Goal: Transaction & Acquisition: Purchase product/service

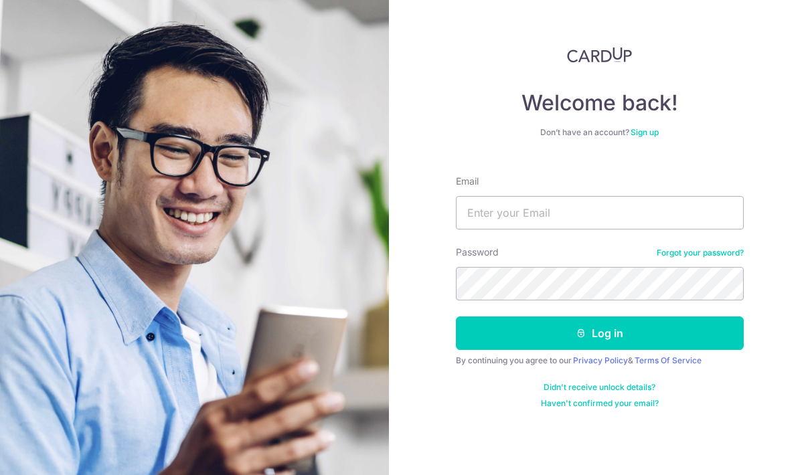
click at [566, 216] on input "Email" at bounding box center [600, 212] width 288 height 33
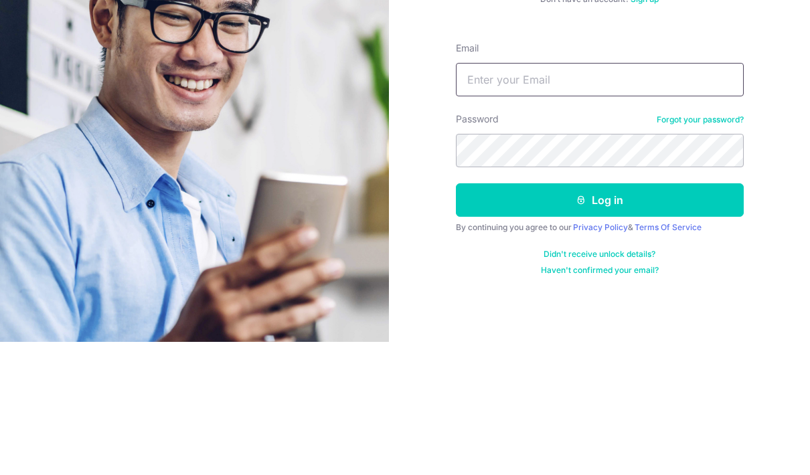
type input "[PERSON_NAME][EMAIL_ADDRESS][DOMAIN_NAME]"
click at [599, 317] on button "Log in" at bounding box center [600, 333] width 288 height 33
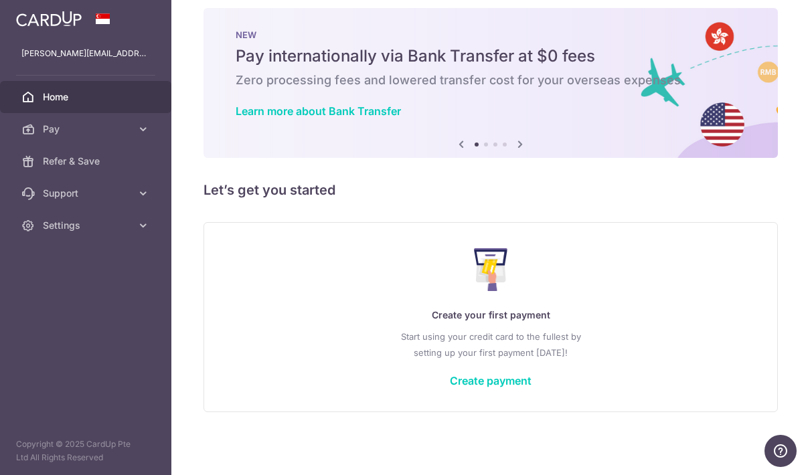
scroll to position [14, 0]
click at [450, 388] on link "Create payment" at bounding box center [491, 380] width 82 height 13
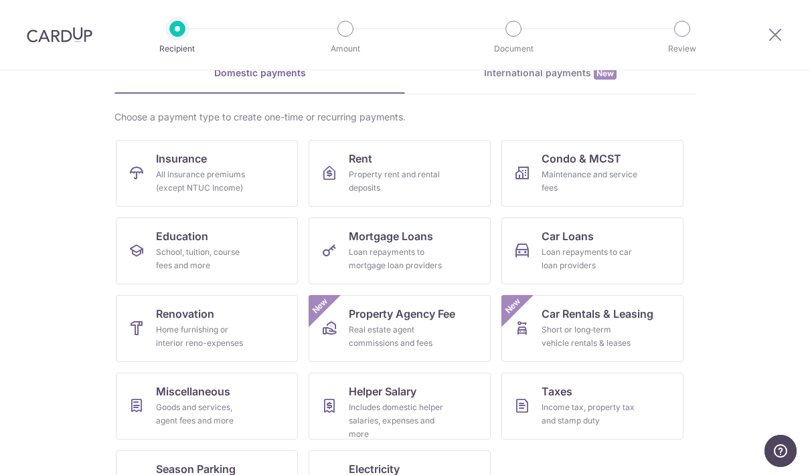
scroll to position [70, 0]
click at [214, 177] on div "All insurance premiums (except NTUC Income)" at bounding box center [204, 182] width 96 height 27
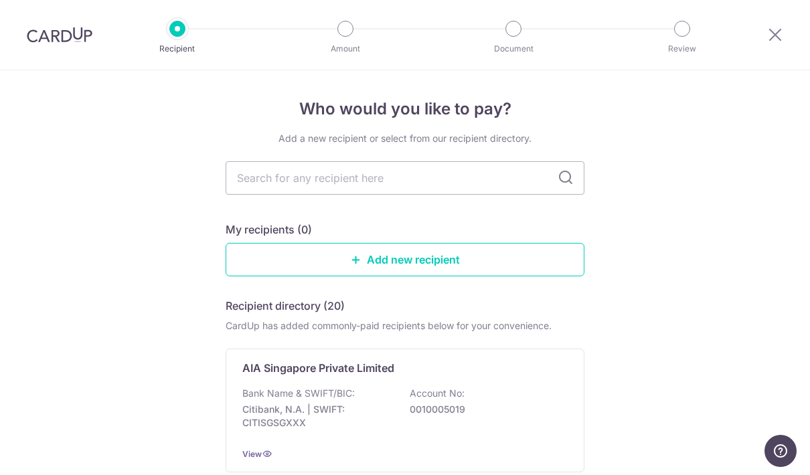
click at [521, 179] on input "text" at bounding box center [405, 177] width 359 height 33
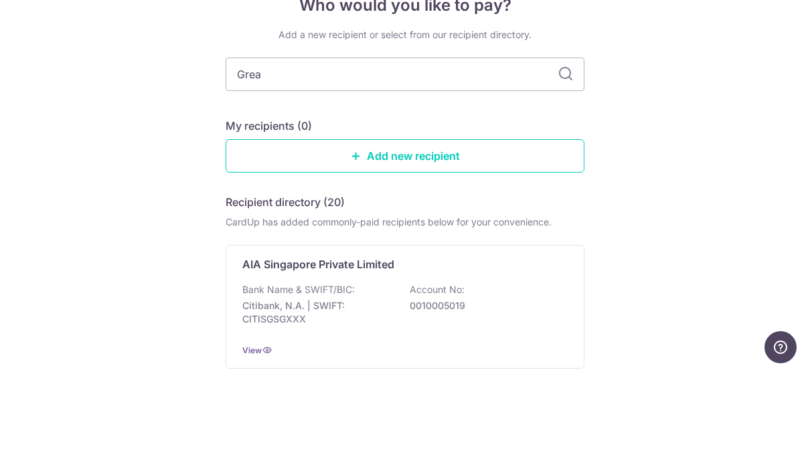
type input "Great"
type input "Great eastern"
click at [574, 161] on input "Great eastern" at bounding box center [405, 177] width 359 height 33
click at [575, 161] on input "Great eastern" at bounding box center [405, 177] width 359 height 33
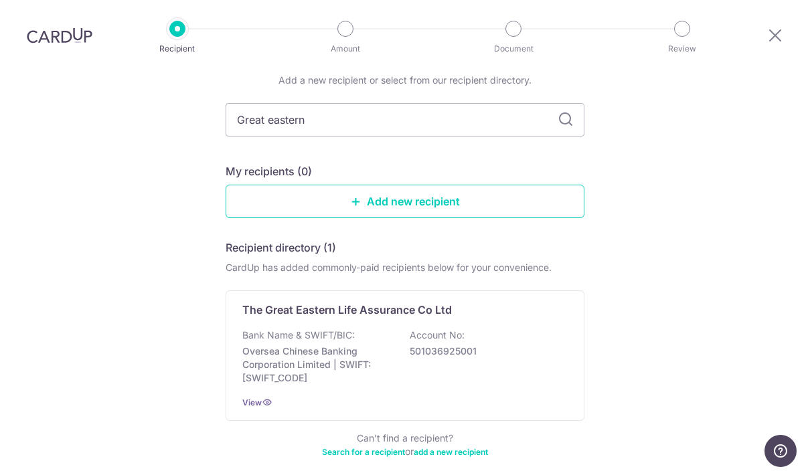
scroll to position [58, 0]
click at [262, 398] on icon at bounding box center [267, 403] width 11 height 11
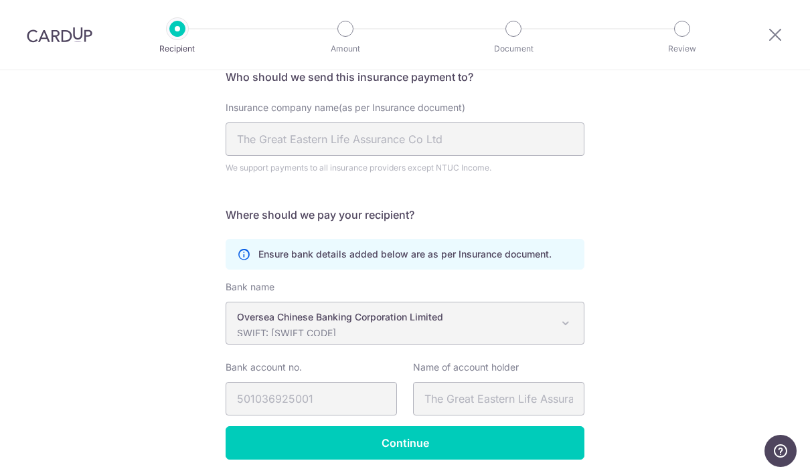
scroll to position [113, 0]
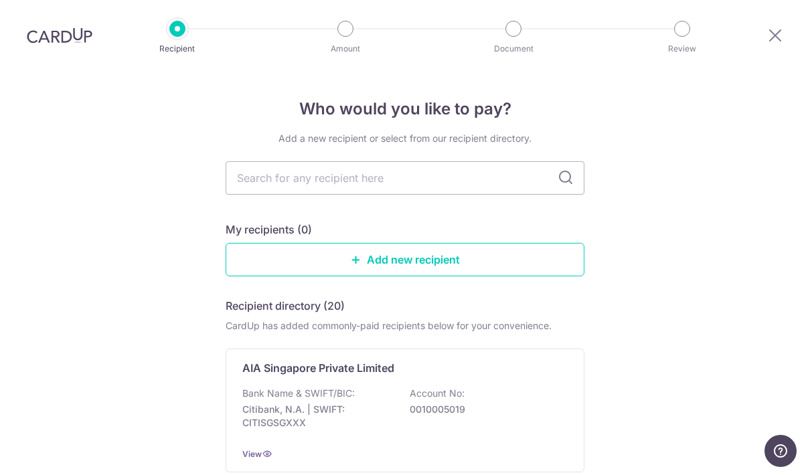
click at [477, 243] on link "Add new recipient" at bounding box center [405, 259] width 359 height 33
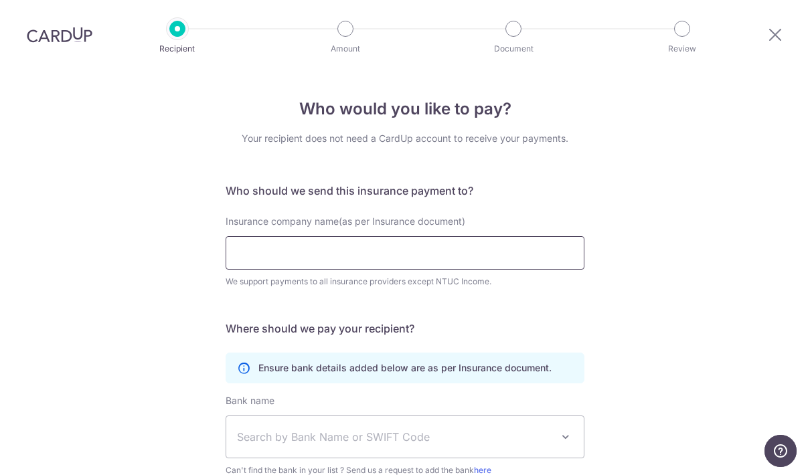
click at [480, 268] on input "Insurance company name(as per Insurance document)" at bounding box center [405, 252] width 359 height 33
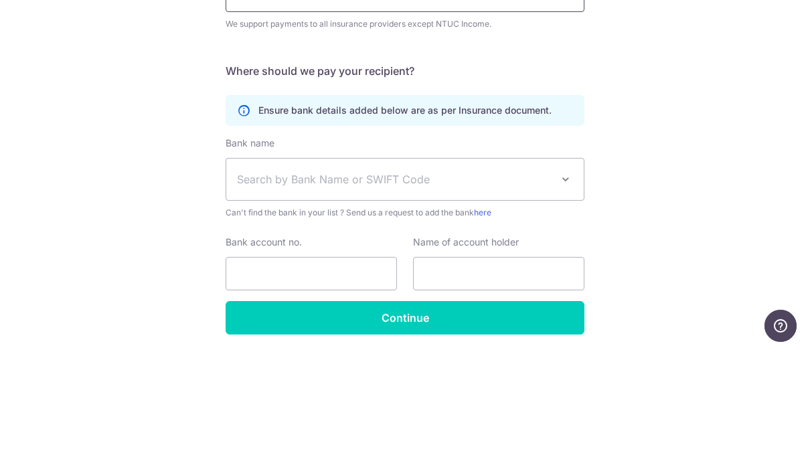
scroll to position [132, 0]
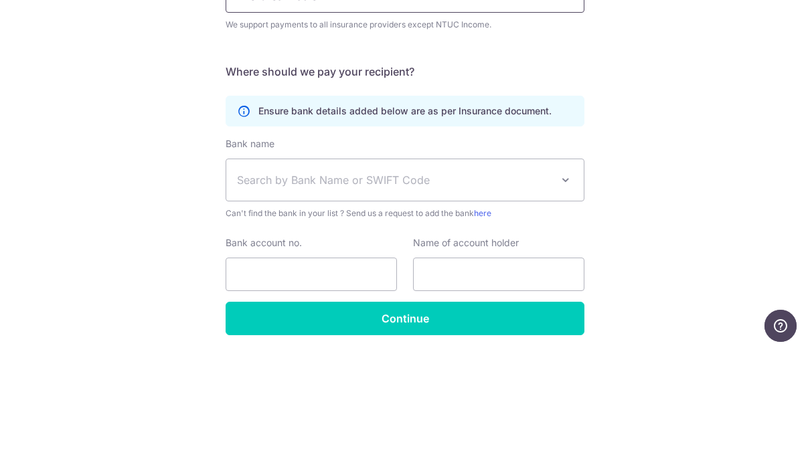
type input "The Great Eastern"
click at [485, 297] on span "Search by Bank Name or SWIFT Code" at bounding box center [394, 305] width 315 height 16
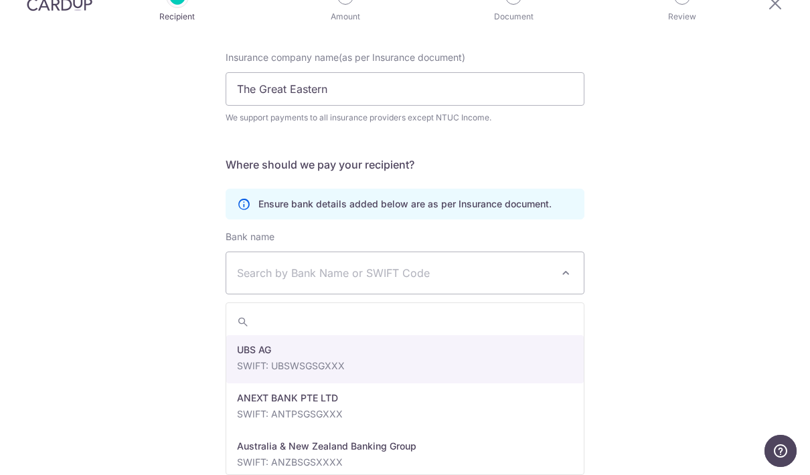
click at [421, 265] on span "Search by Bank Name or SWIFT Code" at bounding box center [394, 273] width 315 height 16
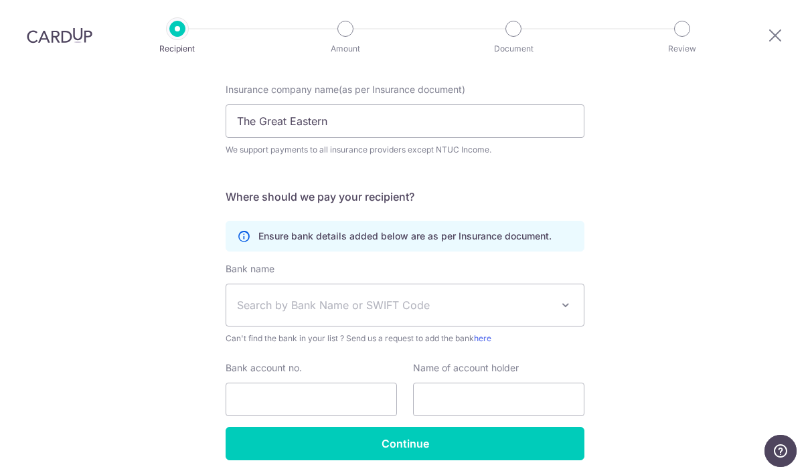
click at [436, 285] on span "Search by Bank Name or SWIFT Code" at bounding box center [405, 306] width 358 height 42
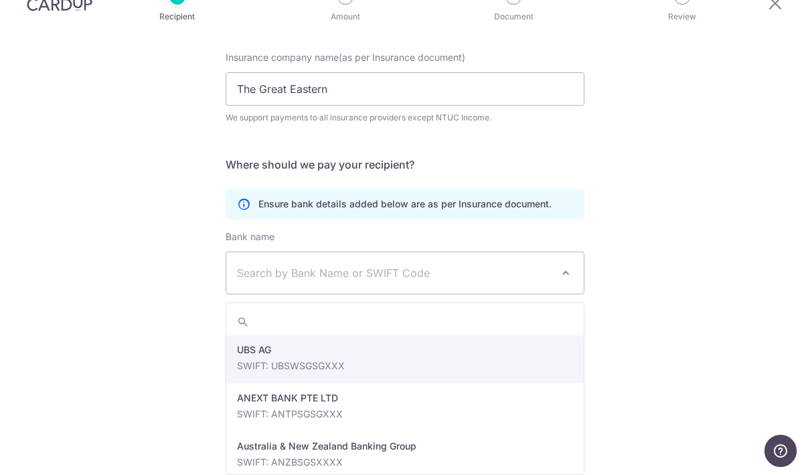
click at [451, 252] on span "Search by Bank Name or SWIFT Code" at bounding box center [405, 273] width 358 height 42
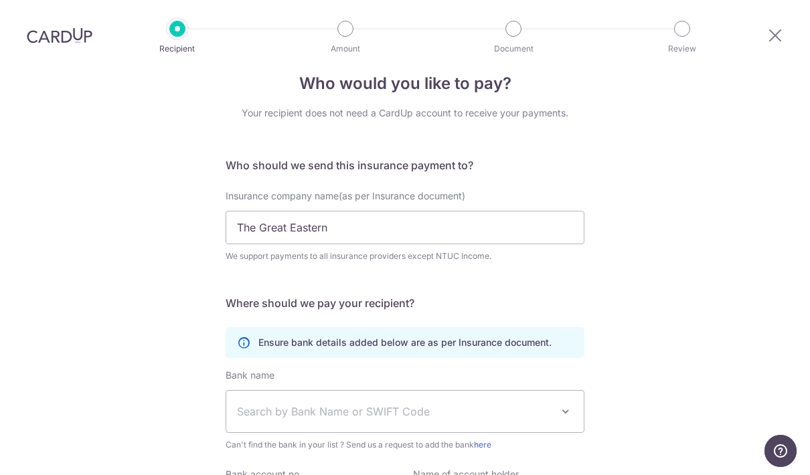
scroll to position [19, 0]
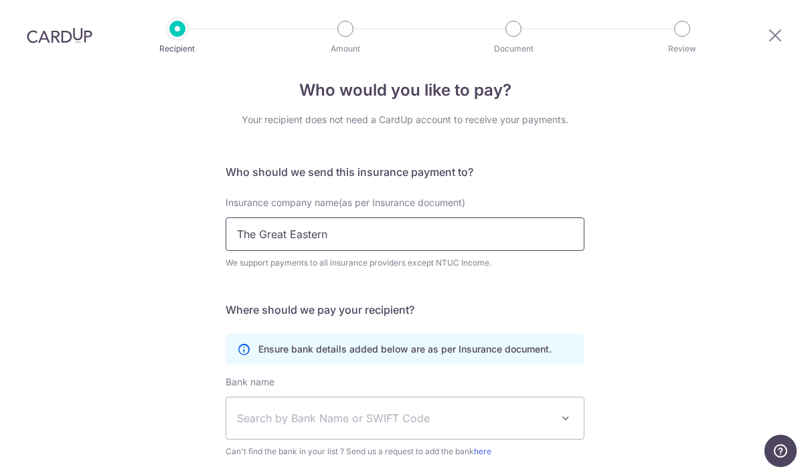
click at [538, 218] on input "The Great Eastern" at bounding box center [405, 234] width 359 height 33
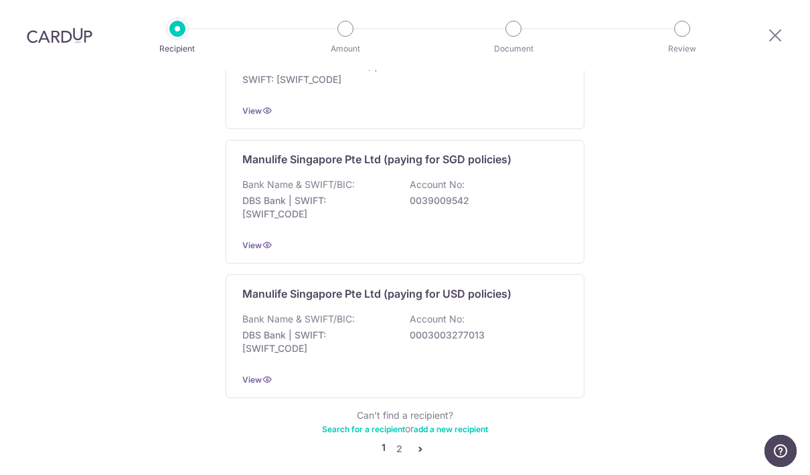
scroll to position [1305, 0]
click at [398, 442] on link "2" at bounding box center [399, 450] width 16 height 16
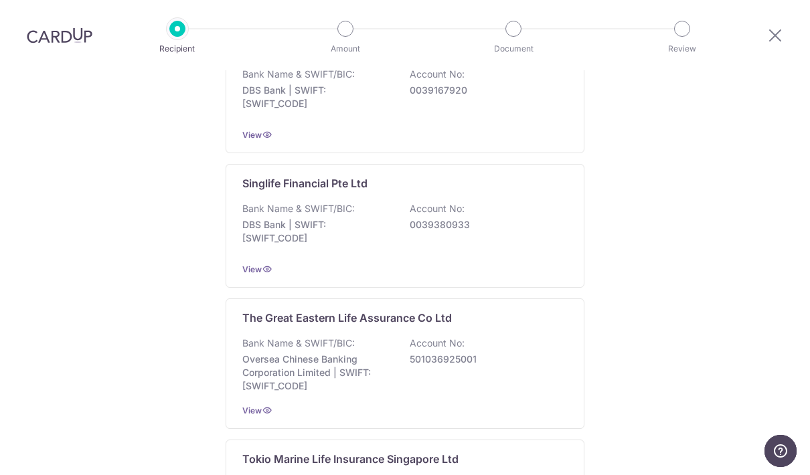
scroll to position [1134, 0]
click at [506, 336] on div "Bank Name & SWIFT/BIC: Oversea Chinese Banking Corporation Limited | SWIFT: OCB…" at bounding box center [404, 364] width 325 height 56
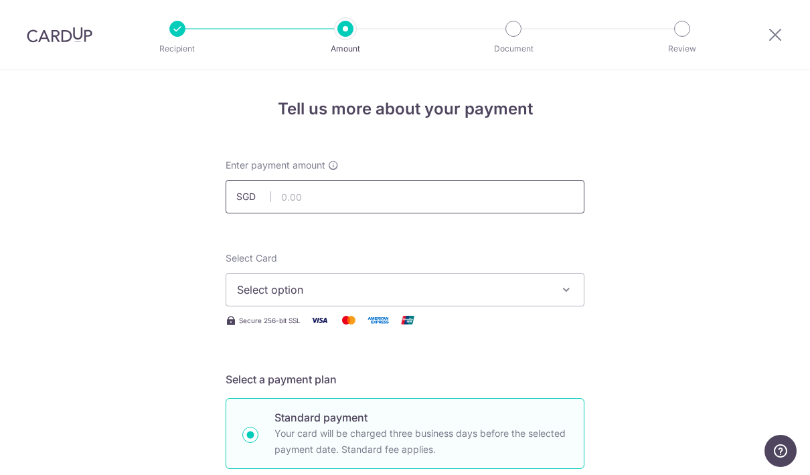
click at [426, 202] on input "text" at bounding box center [405, 196] width 359 height 33
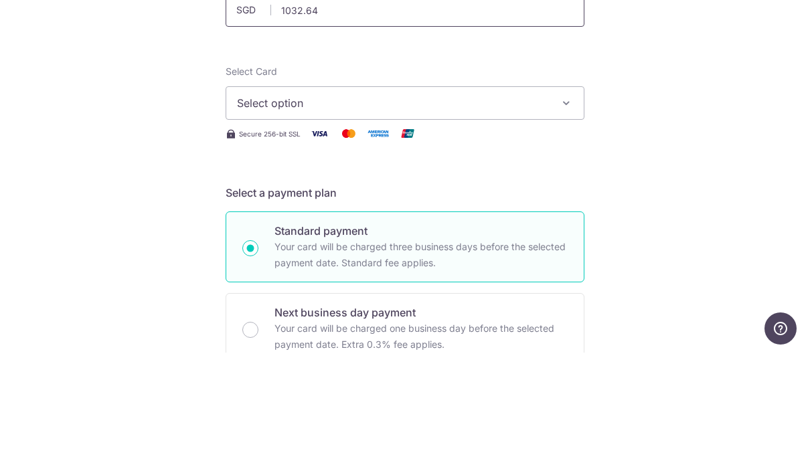
scroll to position [65, 0]
click at [485, 217] on span "Select option" at bounding box center [393, 225] width 312 height 16
type input "1,032.64"
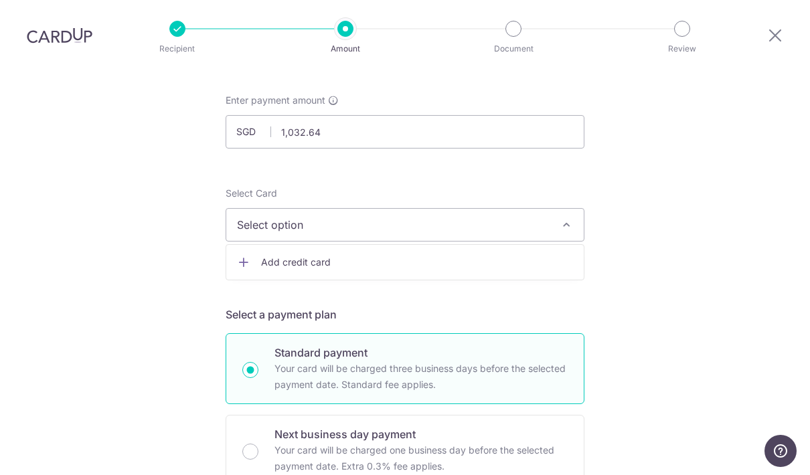
click at [311, 250] on link "Add credit card" at bounding box center [405, 262] width 358 height 24
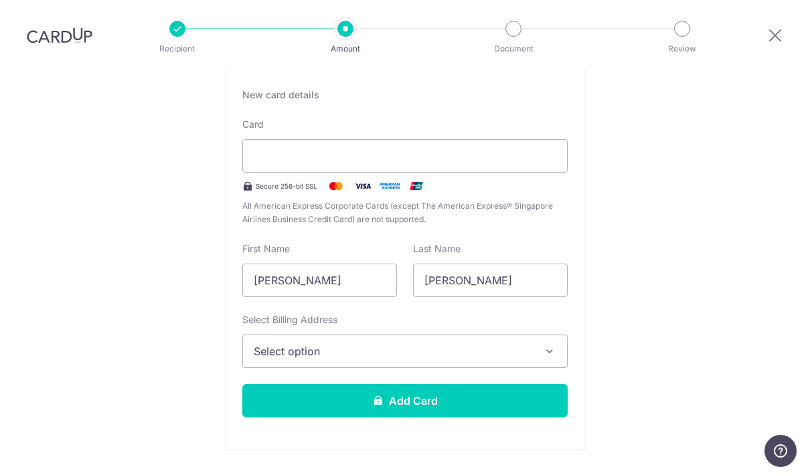
scroll to position [258, 0]
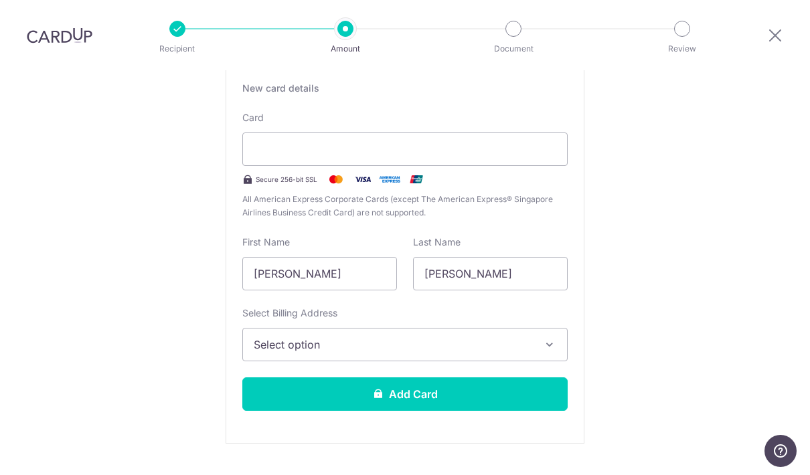
click at [536, 328] on button "Select option" at bounding box center [404, 344] width 325 height 33
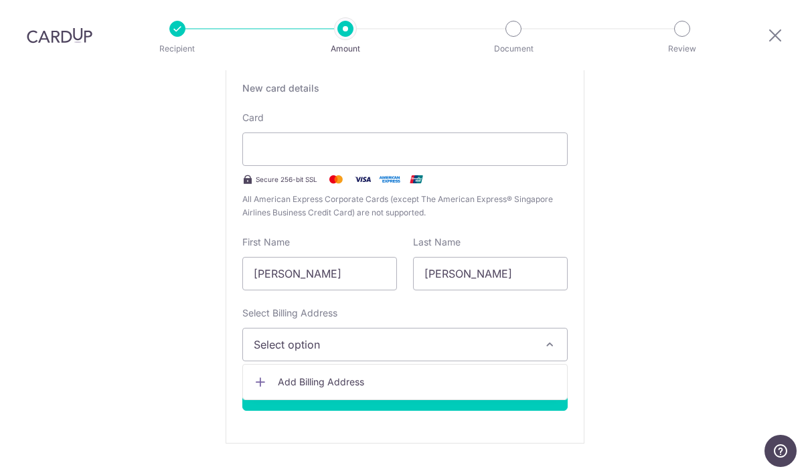
click at [481, 370] on link "Add Billing Address" at bounding box center [405, 382] width 324 height 24
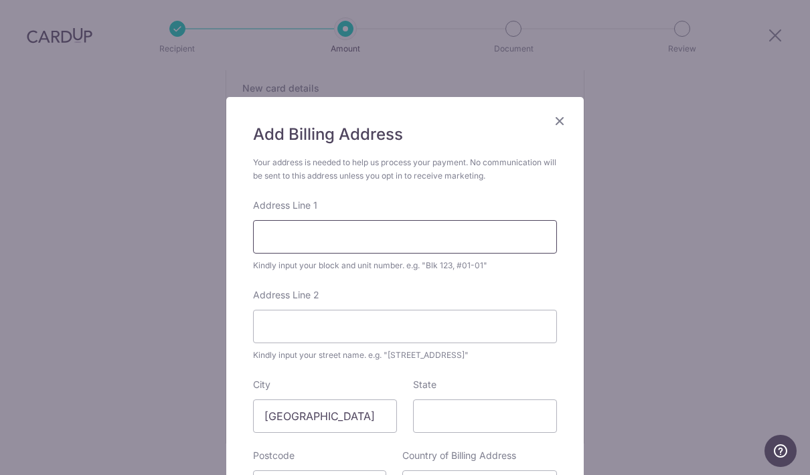
click at [482, 243] on input "Address Line 1" at bounding box center [405, 236] width 304 height 33
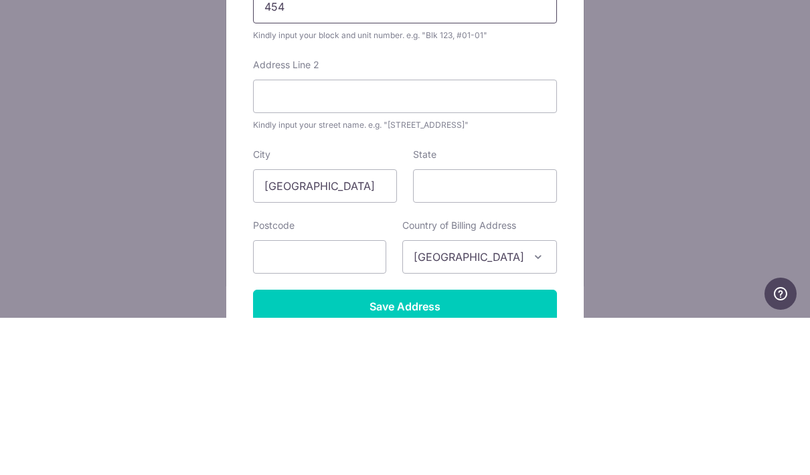
scroll to position [76, 0]
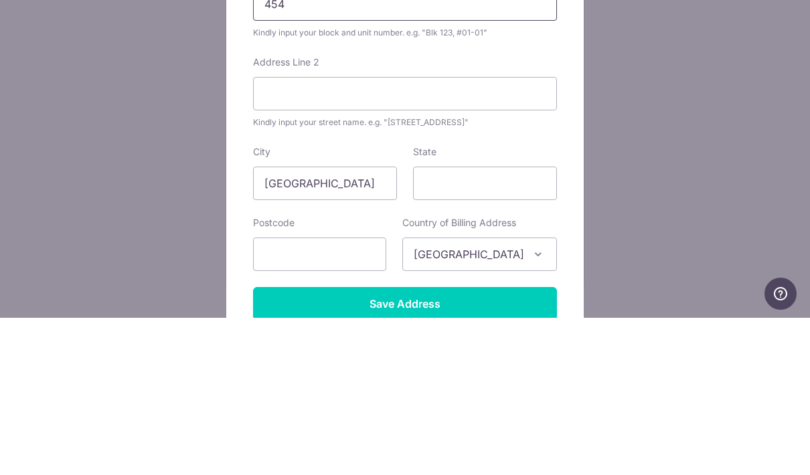
type input "454"
click at [284, 234] on input "Address Line 2" at bounding box center [405, 250] width 304 height 33
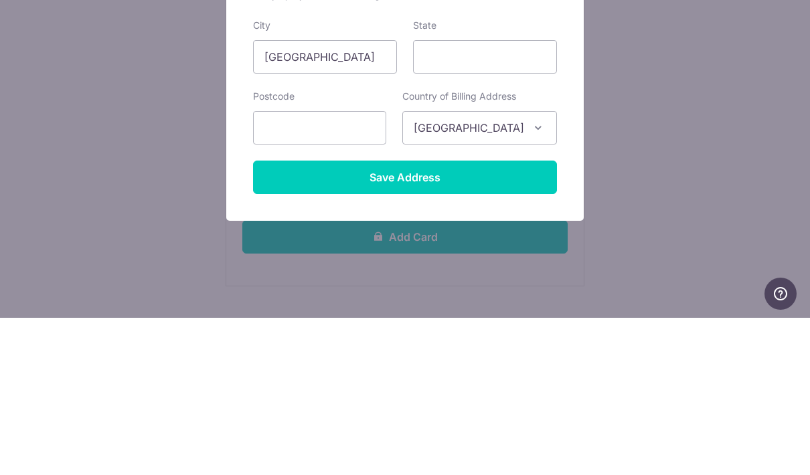
scroll to position [202, 0]
type input "Clementi ave 3120454"
click at [370, 268] on input "text" at bounding box center [319, 284] width 133 height 33
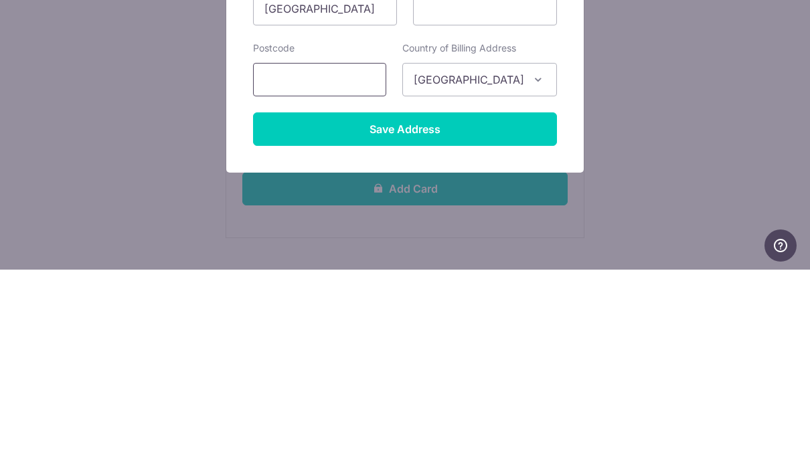
type input "Q"
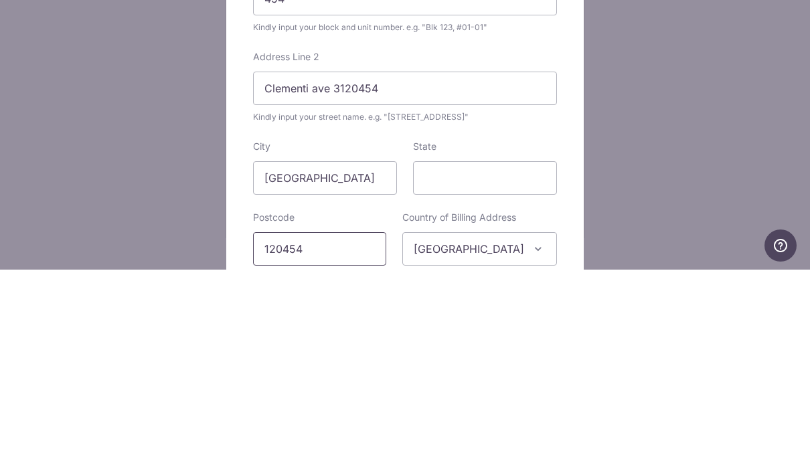
scroll to position [32, 0]
type input "120454"
click at [392, 278] on input "Clementi ave 3120454" at bounding box center [405, 294] width 304 height 33
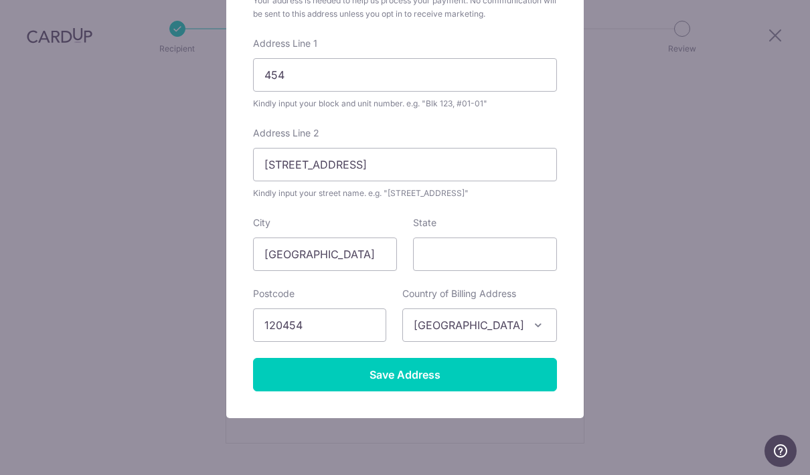
scroll to position [165, 0]
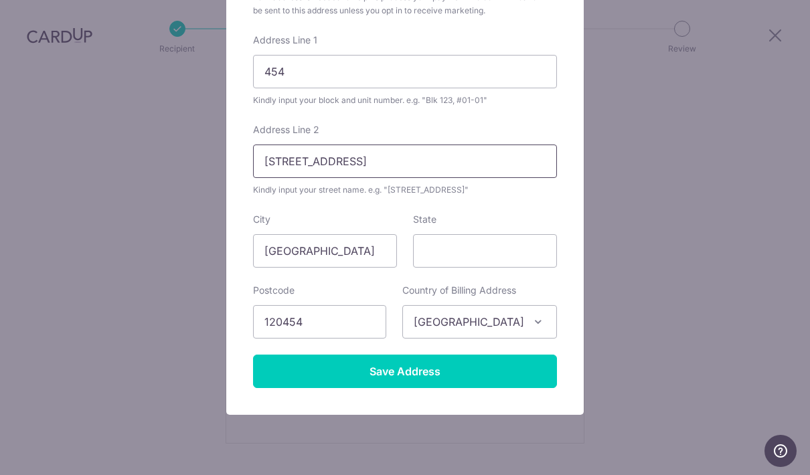
type input "Clementi ave 3"
click at [513, 68] on input "454" at bounding box center [405, 71] width 304 height 33
click at [270, 74] on input "454, #17-552" at bounding box center [405, 71] width 304 height 33
type input "Blk 454, #17-552"
click at [522, 380] on input "Save Address" at bounding box center [405, 371] width 304 height 33
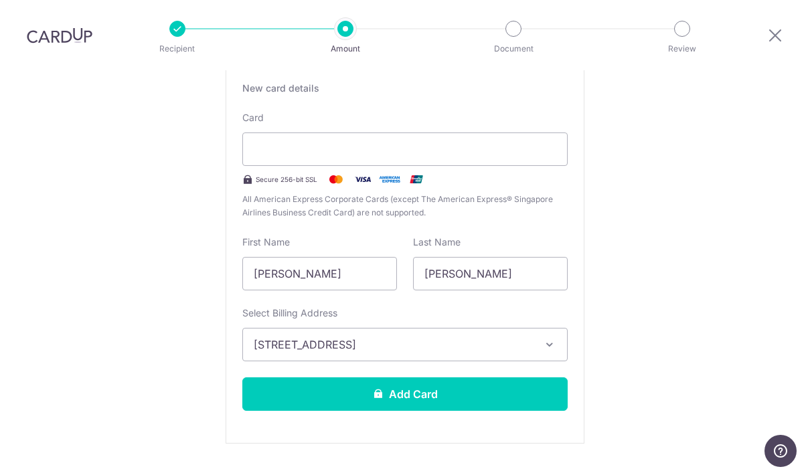
click at [501, 378] on button "Add Card" at bounding box center [404, 394] width 325 height 33
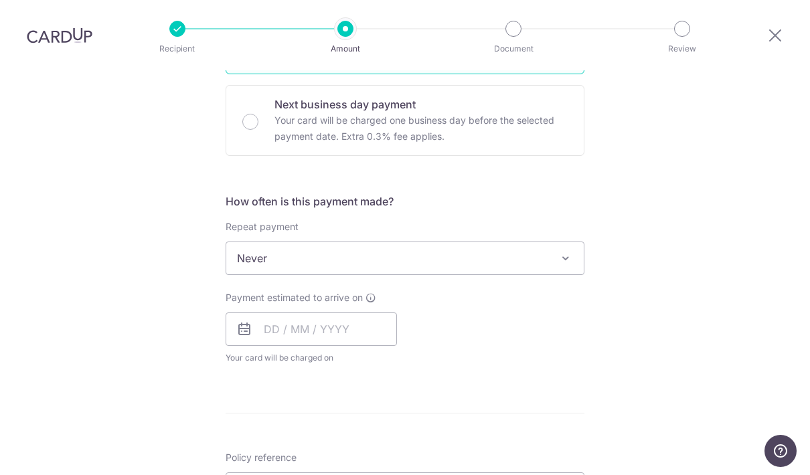
scroll to position [374, 0]
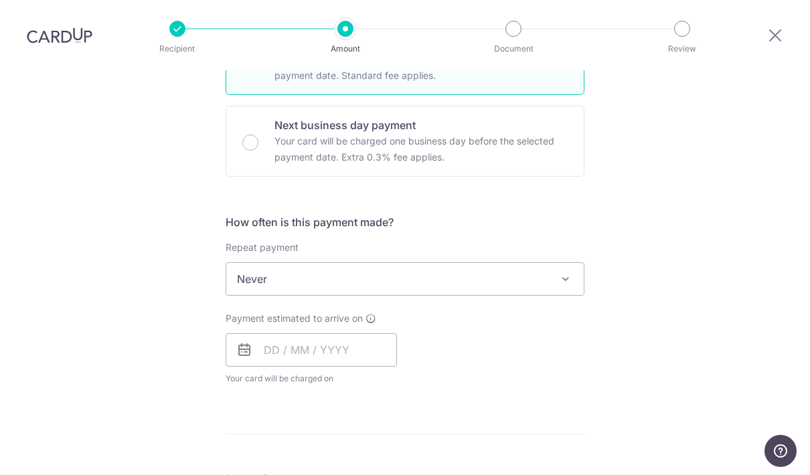
click at [548, 263] on span "Never" at bounding box center [405, 279] width 358 height 32
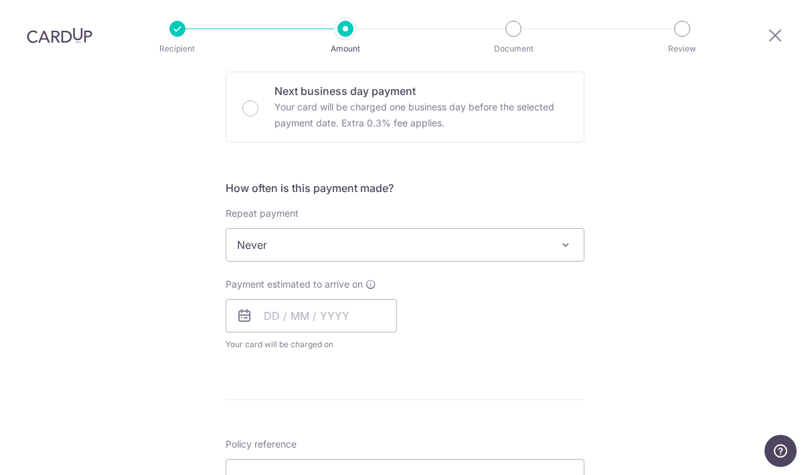
scroll to position [445, 0]
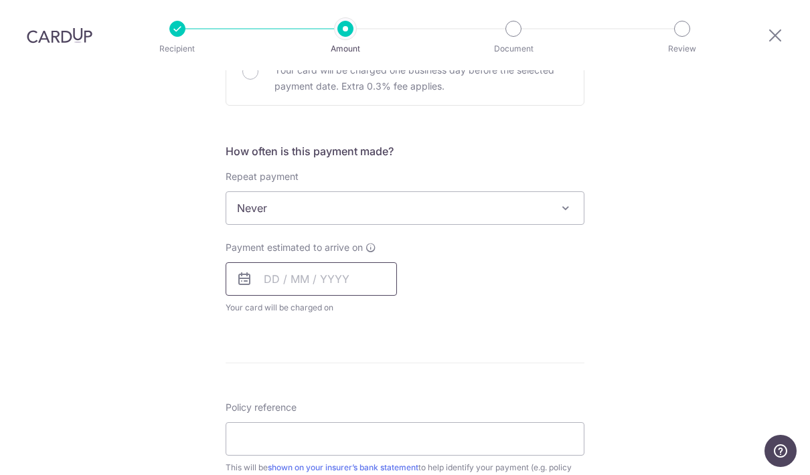
click at [347, 262] on input "text" at bounding box center [311, 278] width 171 height 33
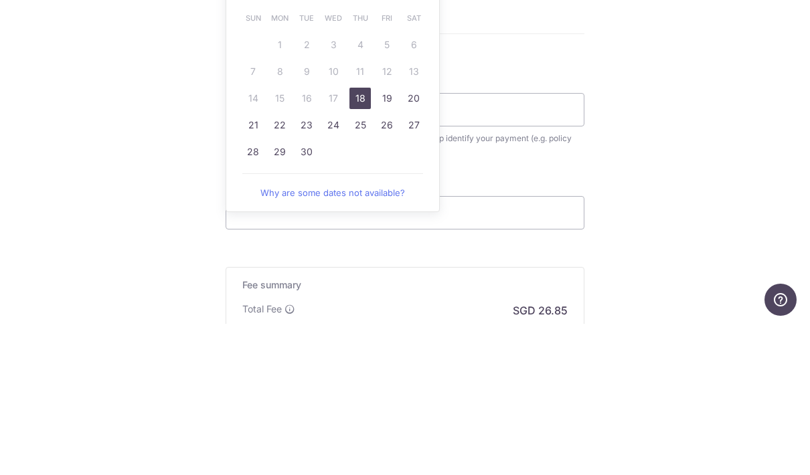
scroll to position [622, 0]
click at [362, 240] on link "18" at bounding box center [360, 250] width 21 height 21
type input "[DATE]"
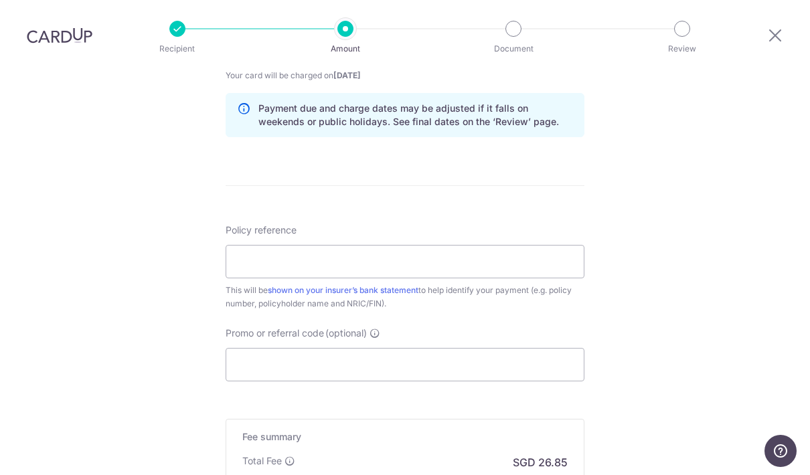
scroll to position [686, 0]
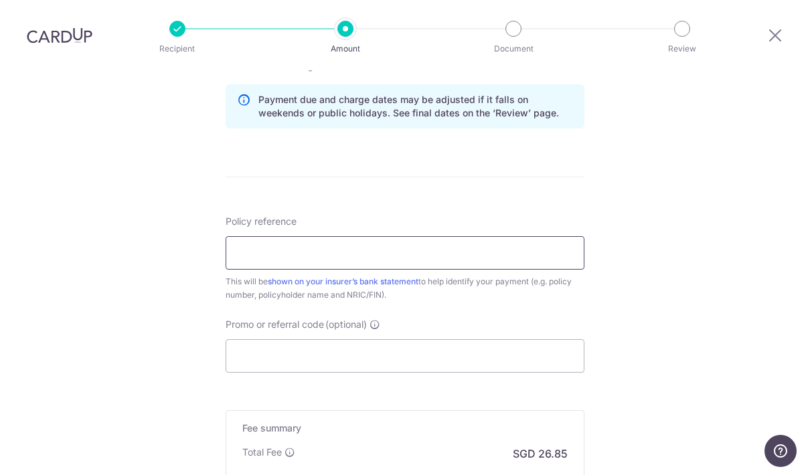
click at [546, 236] on input "Policy reference" at bounding box center [405, 252] width 359 height 33
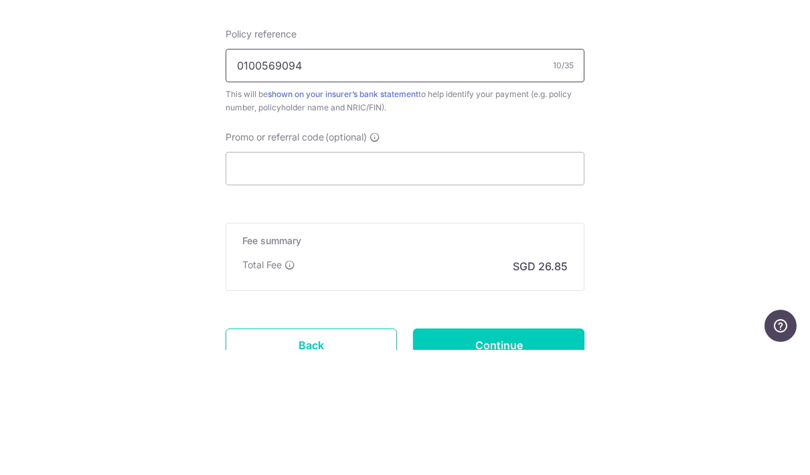
scroll to position [754, 0]
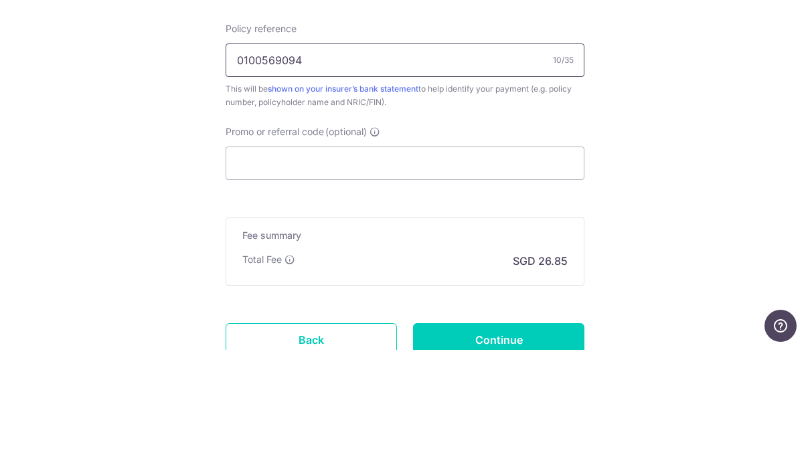
type input "0100569094"
click at [510, 272] on input "Promo or referral code (optional)" at bounding box center [405, 288] width 359 height 33
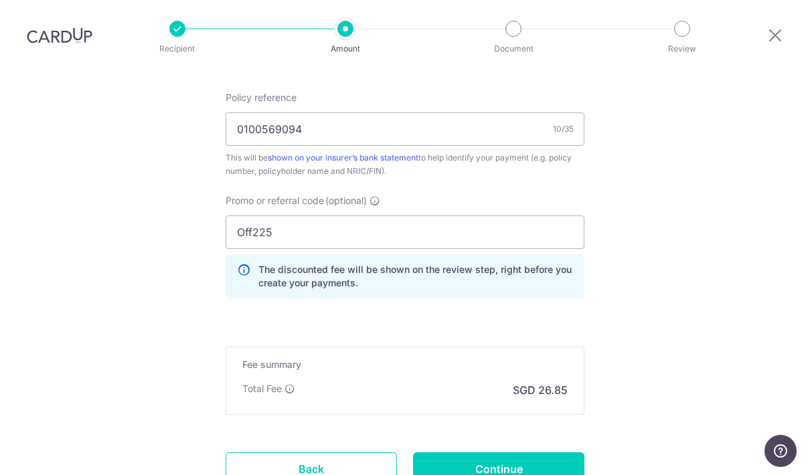
scroll to position [823, 0]
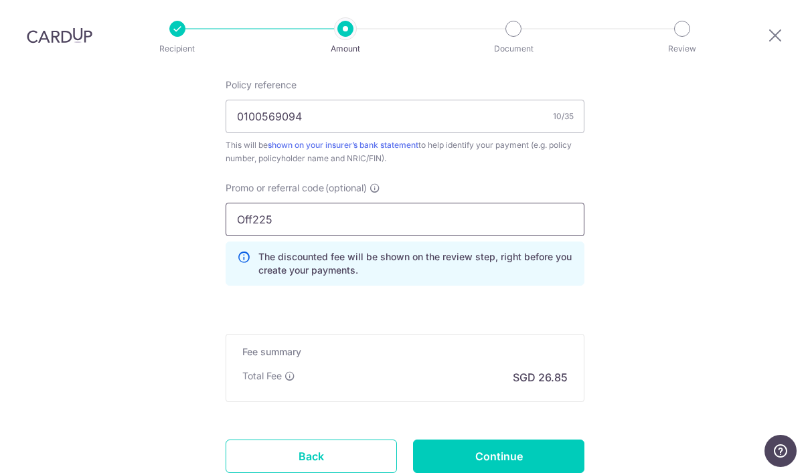
click at [518, 203] on input "Off225" at bounding box center [405, 219] width 359 height 33
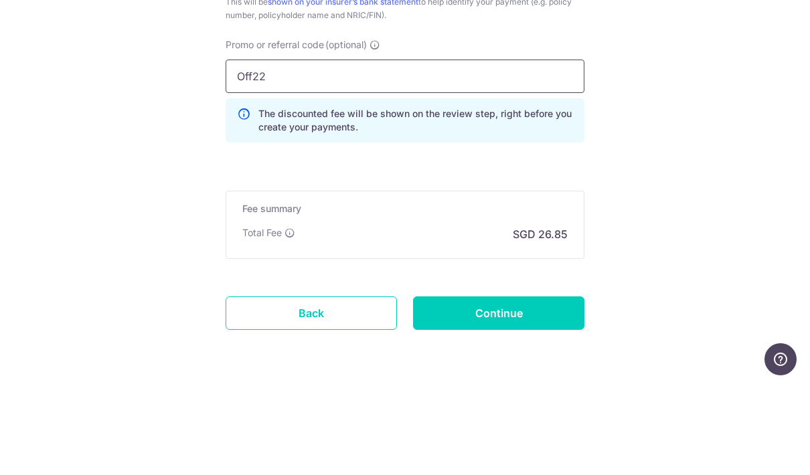
scroll to position [873, 0]
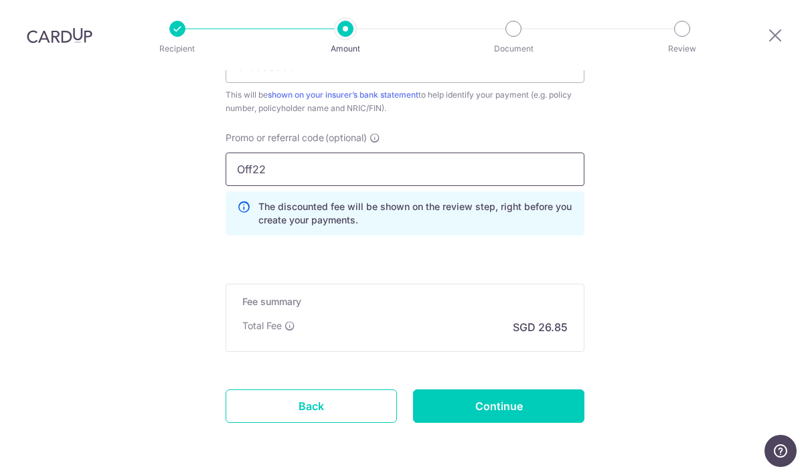
click at [481, 153] on input "Off22" at bounding box center [405, 169] width 359 height 33
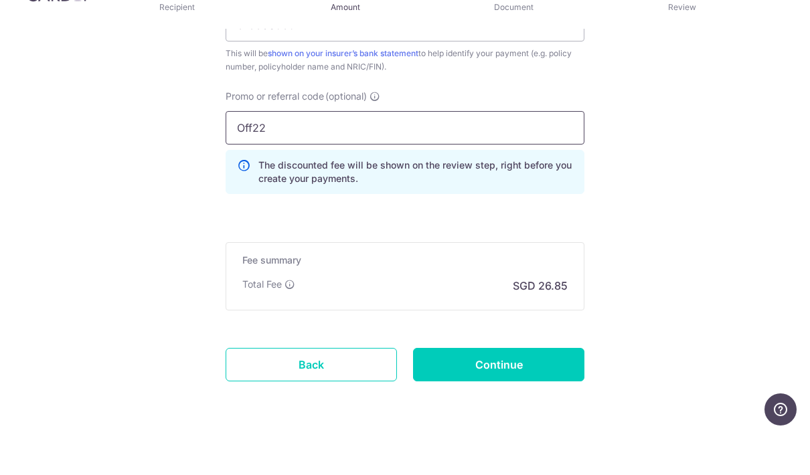
click at [521, 153] on input "Off22" at bounding box center [405, 169] width 359 height 33
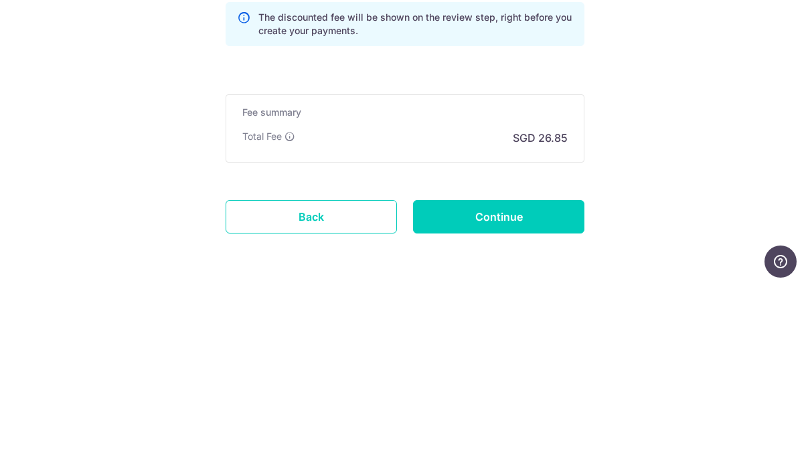
type input "Off225"
click at [551, 319] on p "SGD 26.85" at bounding box center [540, 327] width 55 height 16
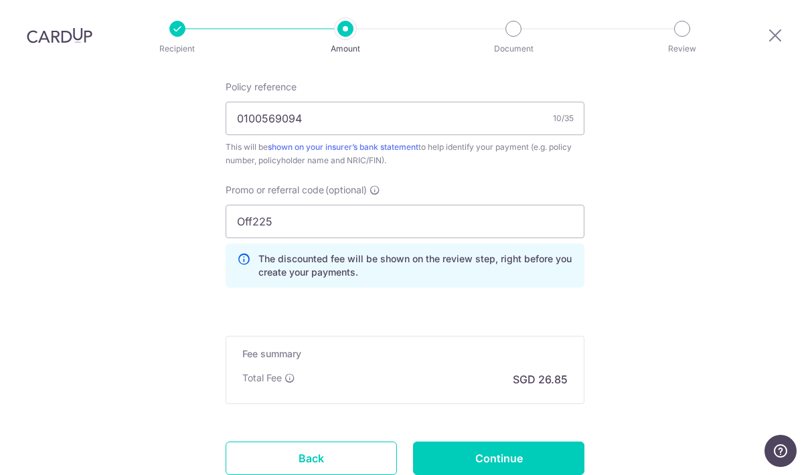
scroll to position [819, 0]
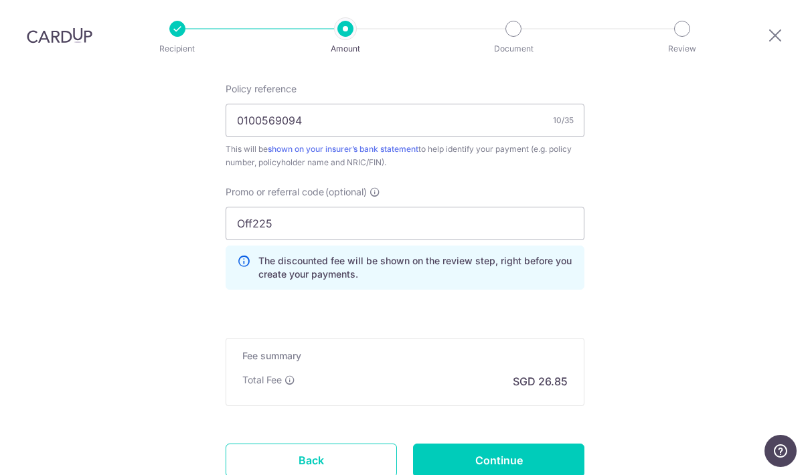
click at [297, 144] on link "shown on your insurer’s bank statement" at bounding box center [343, 149] width 151 height 10
click at [429, 104] on input "0100569094" at bounding box center [405, 120] width 359 height 33
type input "0"
type input "GC-[US_VEHICLE_IDENTIFICATION_NUMBER]"
click at [307, 185] on span "Promo or referral code" at bounding box center [275, 191] width 98 height 13
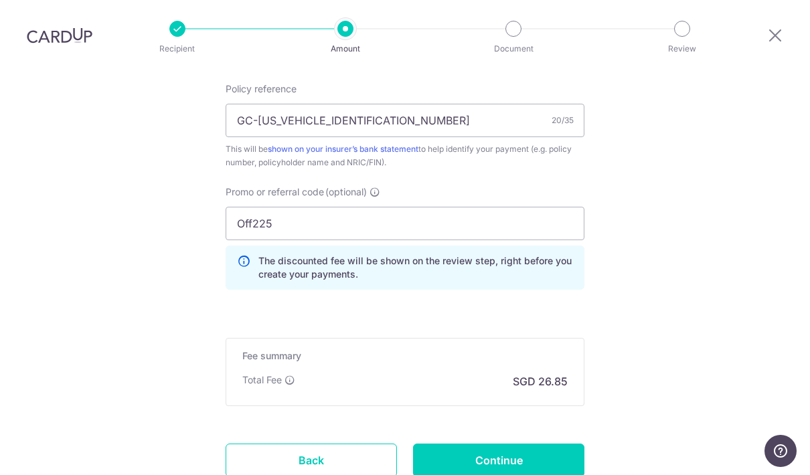
click at [307, 207] on input "Off225" at bounding box center [405, 223] width 359 height 33
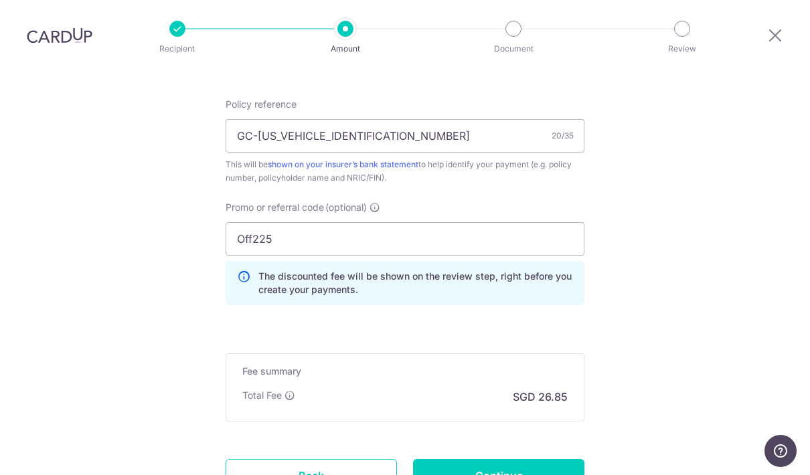
scroll to position [801, 0]
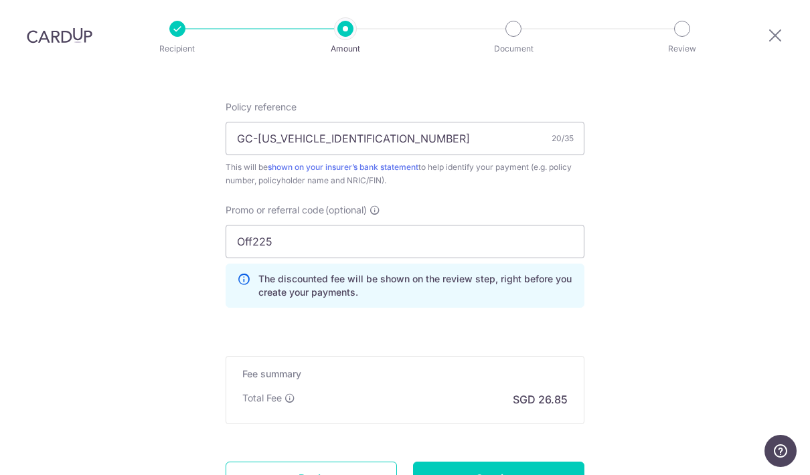
click at [546, 462] on input "Continue" at bounding box center [498, 478] width 171 height 33
type input "Create Schedule"
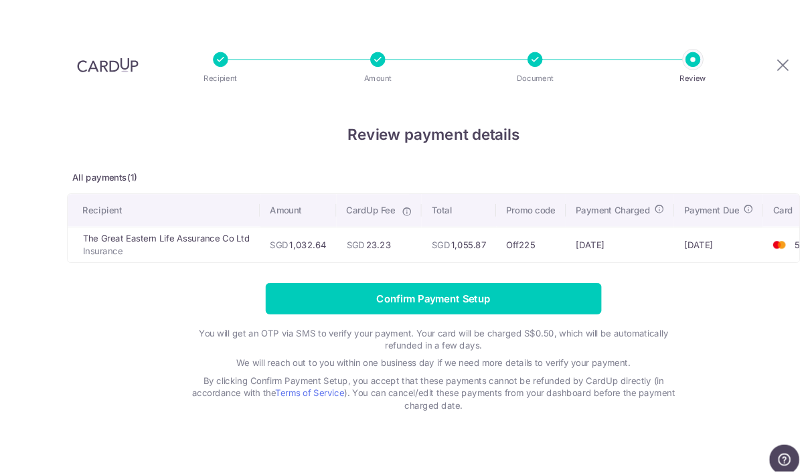
scroll to position [1, 0]
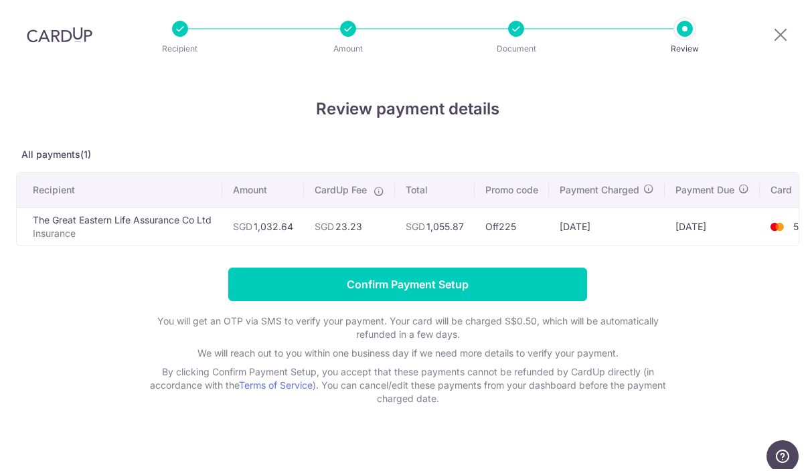
click at [535, 295] on input "Confirm Payment Setup" at bounding box center [407, 284] width 359 height 33
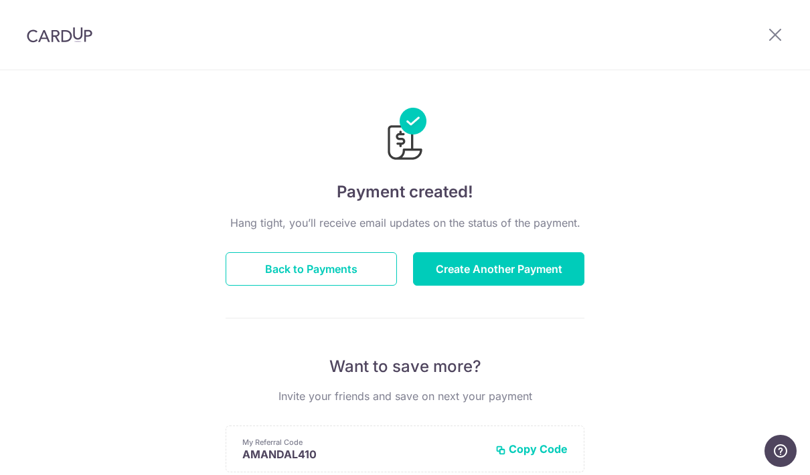
click at [333, 265] on button "Back to Payments" at bounding box center [311, 268] width 171 height 33
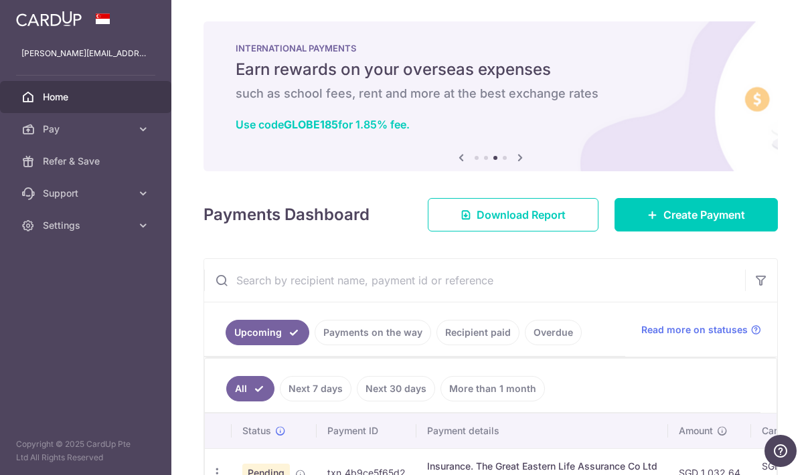
click at [0, 0] on icon "button" at bounding box center [0, 0] width 0 height 0
click at [133, 125] on link "Pay" at bounding box center [85, 129] width 171 height 32
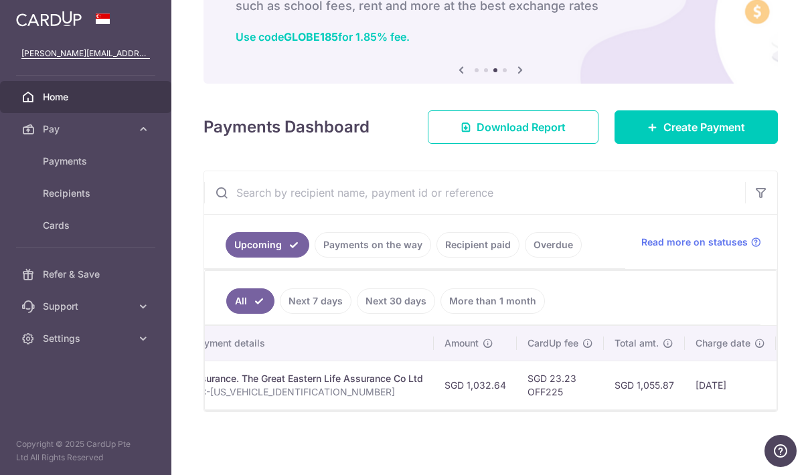
scroll to position [88, 0]
click at [329, 399] on p "GC-[US_VEHICLE_IDENTIFICATION_NUMBER]" at bounding box center [308, 392] width 230 height 13
click at [339, 386] on div "Insurance. The Great Eastern Life Assurance Co Ltd" at bounding box center [308, 378] width 230 height 13
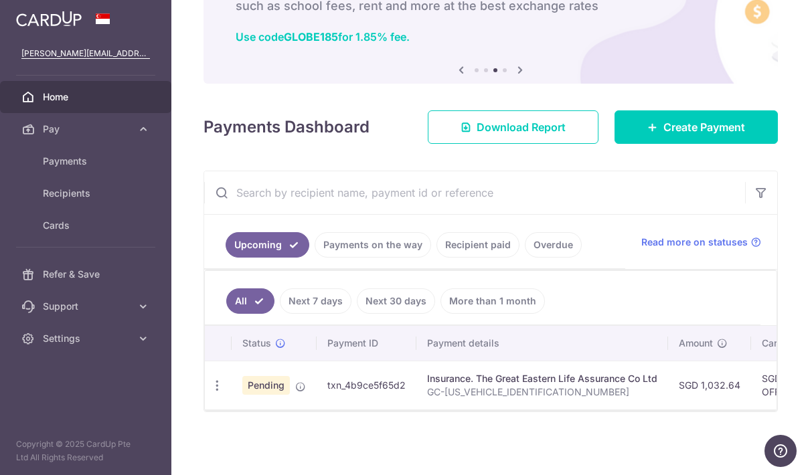
scroll to position [0, 0]
click at [217, 393] on icon "button" at bounding box center [217, 386] width 14 height 14
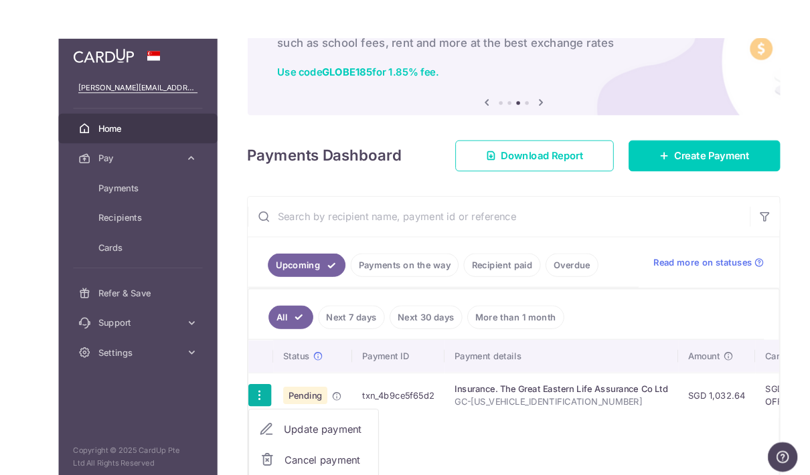
scroll to position [4, 0]
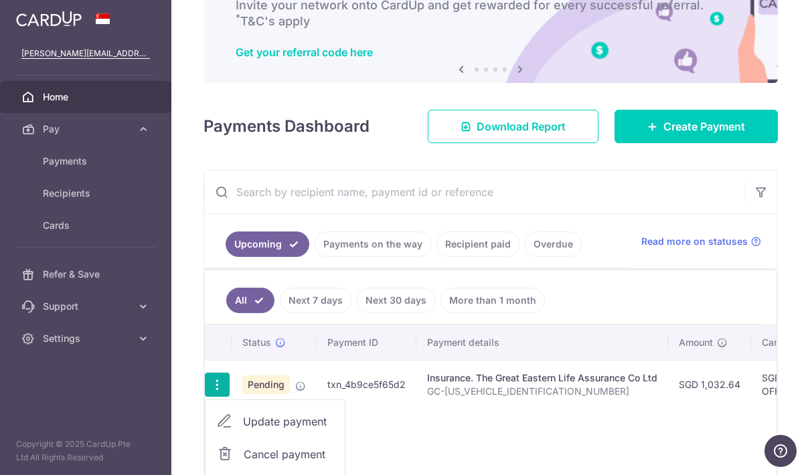
click at [268, 430] on span "Update payment" at bounding box center [288, 422] width 91 height 16
radio input "true"
type input "1,032.64"
type input "[DATE]"
type input "GC-[US_VEHICLE_IDENTIFICATION_NUMBER]"
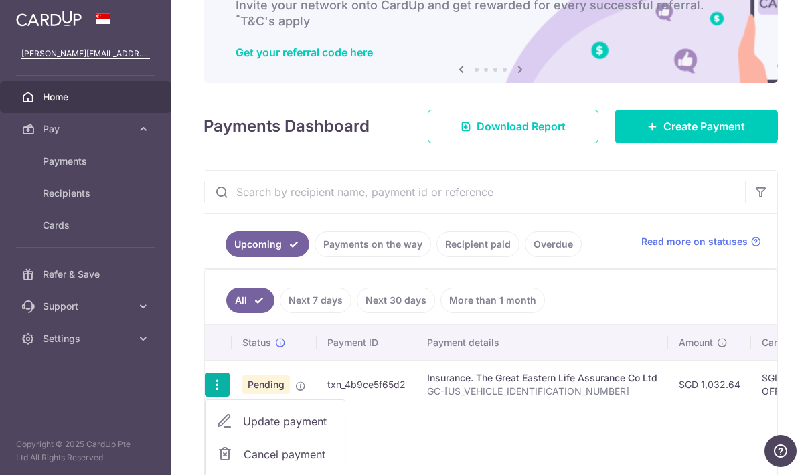
type input "OFF225"
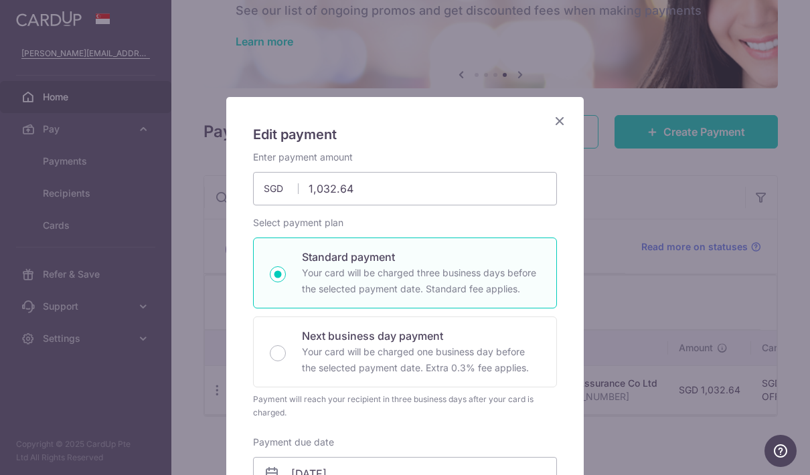
scroll to position [0, 0]
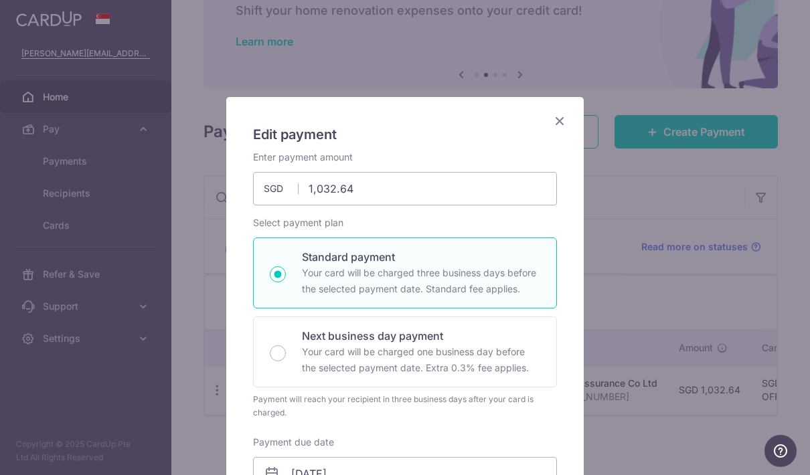
click at [552, 125] on icon "Close" at bounding box center [560, 120] width 16 height 17
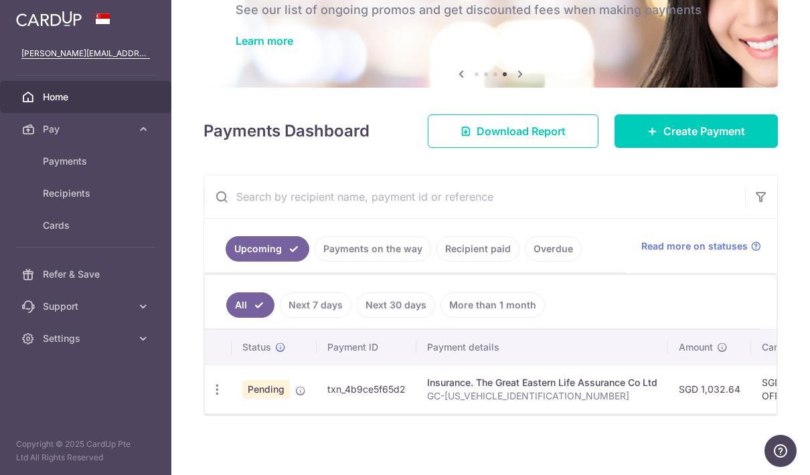
scroll to position [83, 0]
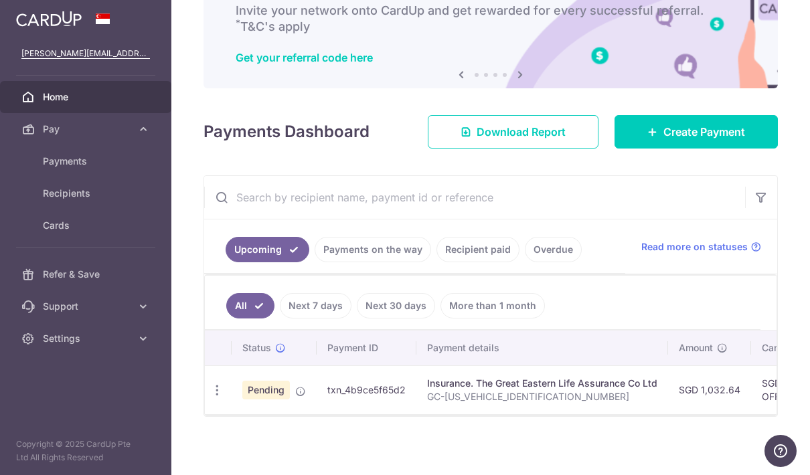
click at [220, 398] on icon "button" at bounding box center [217, 391] width 14 height 14
click at [236, 443] on link "Update payment" at bounding box center [275, 427] width 139 height 32
radio input "true"
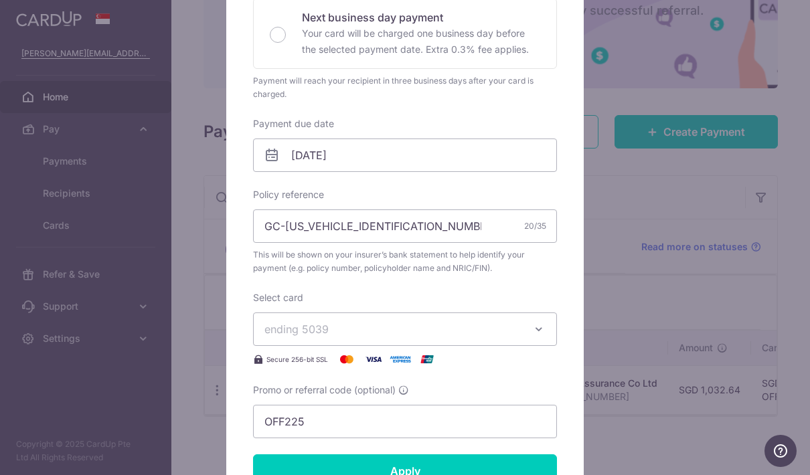
scroll to position [317, 0]
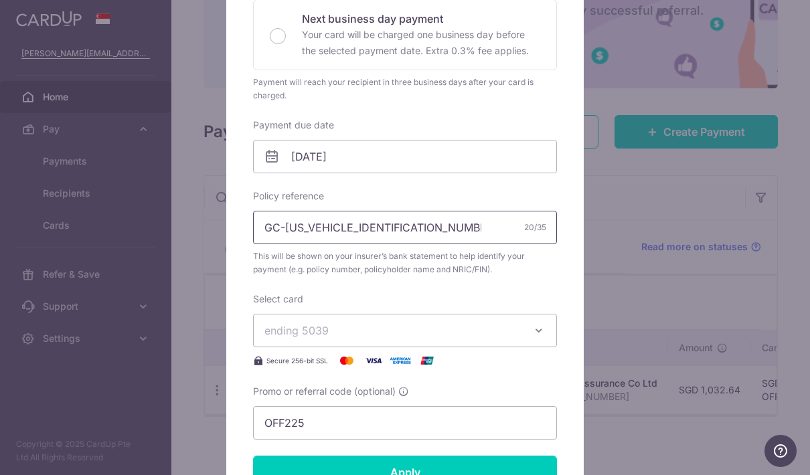
click at [479, 227] on input "GC-[US_VEHICLE_IDENTIFICATION_NUMBER]" at bounding box center [405, 227] width 304 height 33
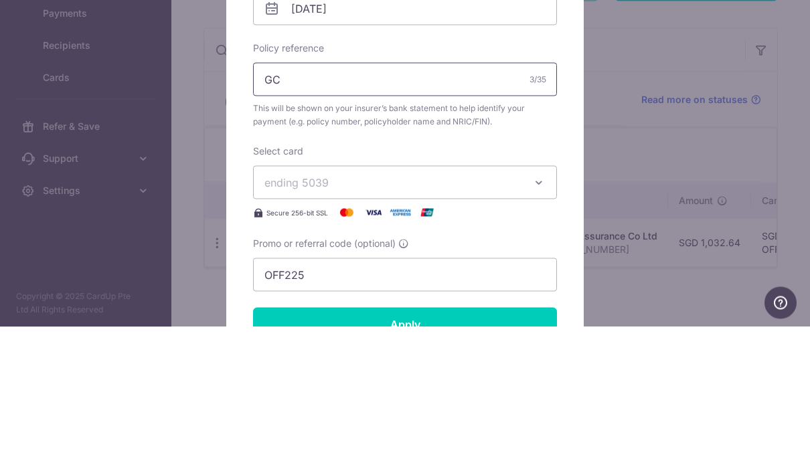
type input "G"
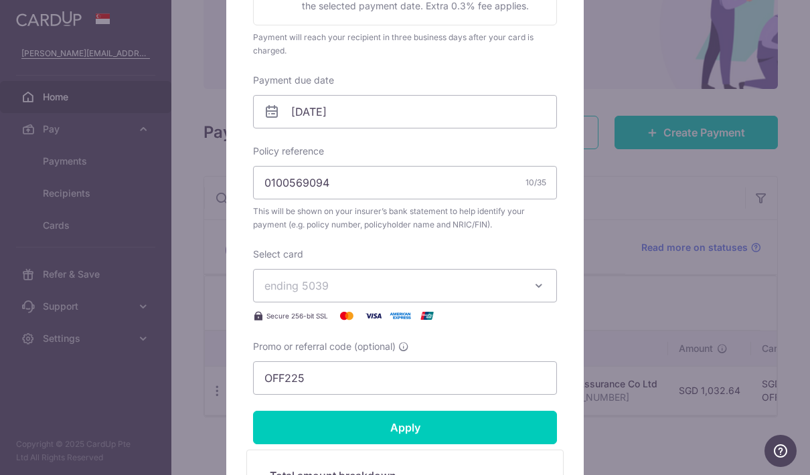
scroll to position [369, 0]
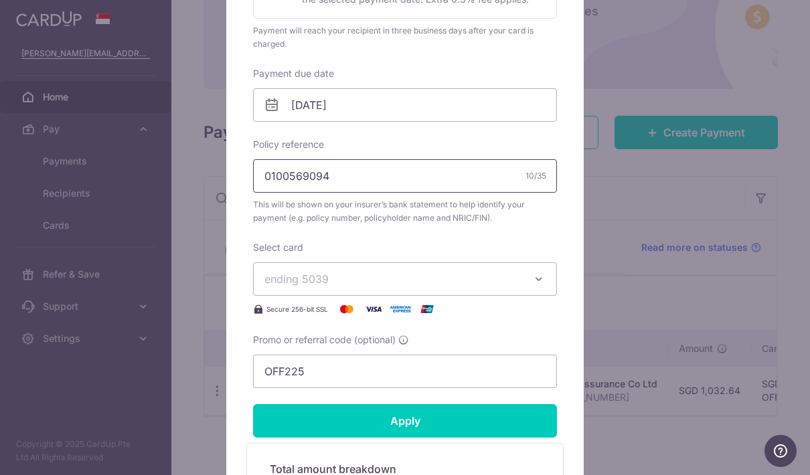
type input "0100569094"
click at [449, 422] on input "Apply" at bounding box center [405, 420] width 304 height 33
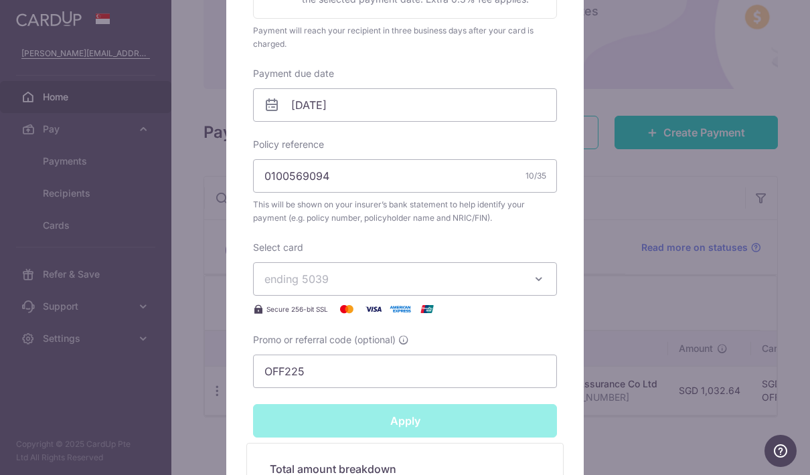
type input "Successfully Applied"
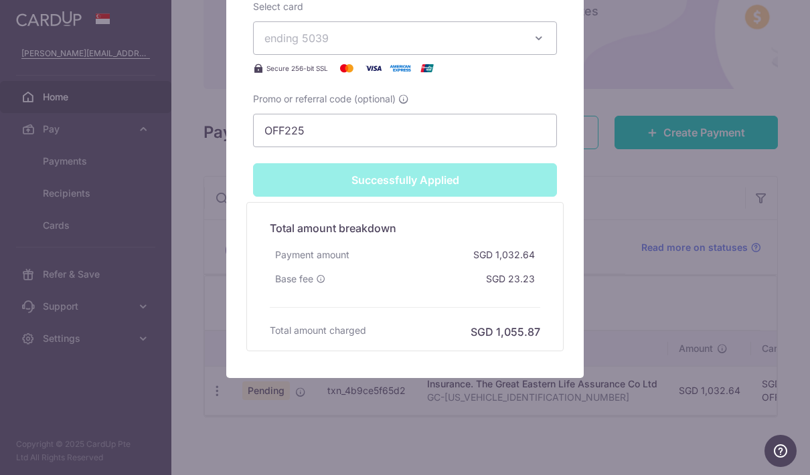
scroll to position [657, 0]
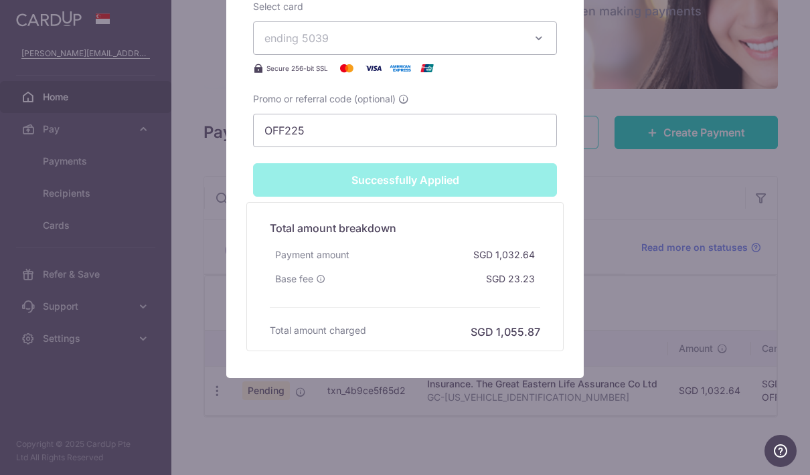
click at [493, 426] on div "Edit payment By clicking apply, you will make changes to all payments to The Gr…" at bounding box center [405, 237] width 810 height 475
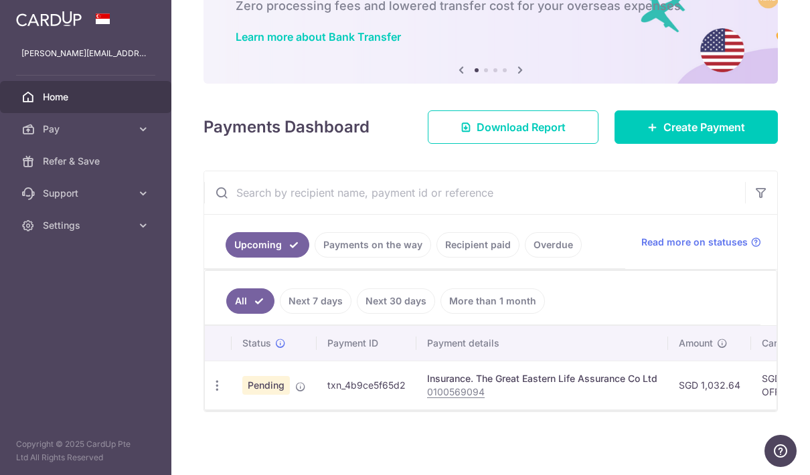
scroll to position [88, 0]
